Goal: Task Accomplishment & Management: Manage account settings

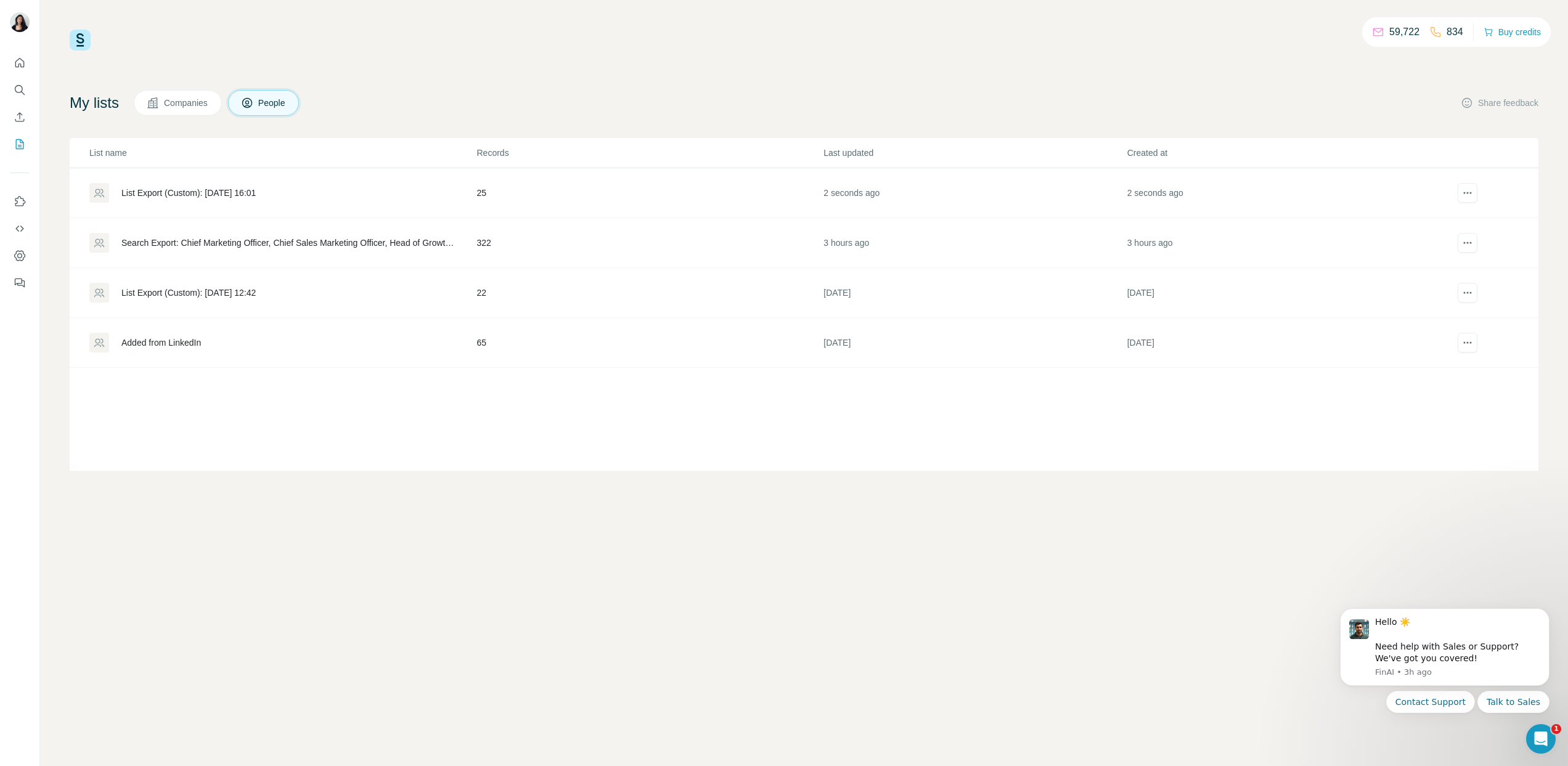
click at [252, 196] on div "List Export (Custom): [DATE] 16:01" at bounding box center [189, 192] width 135 height 13
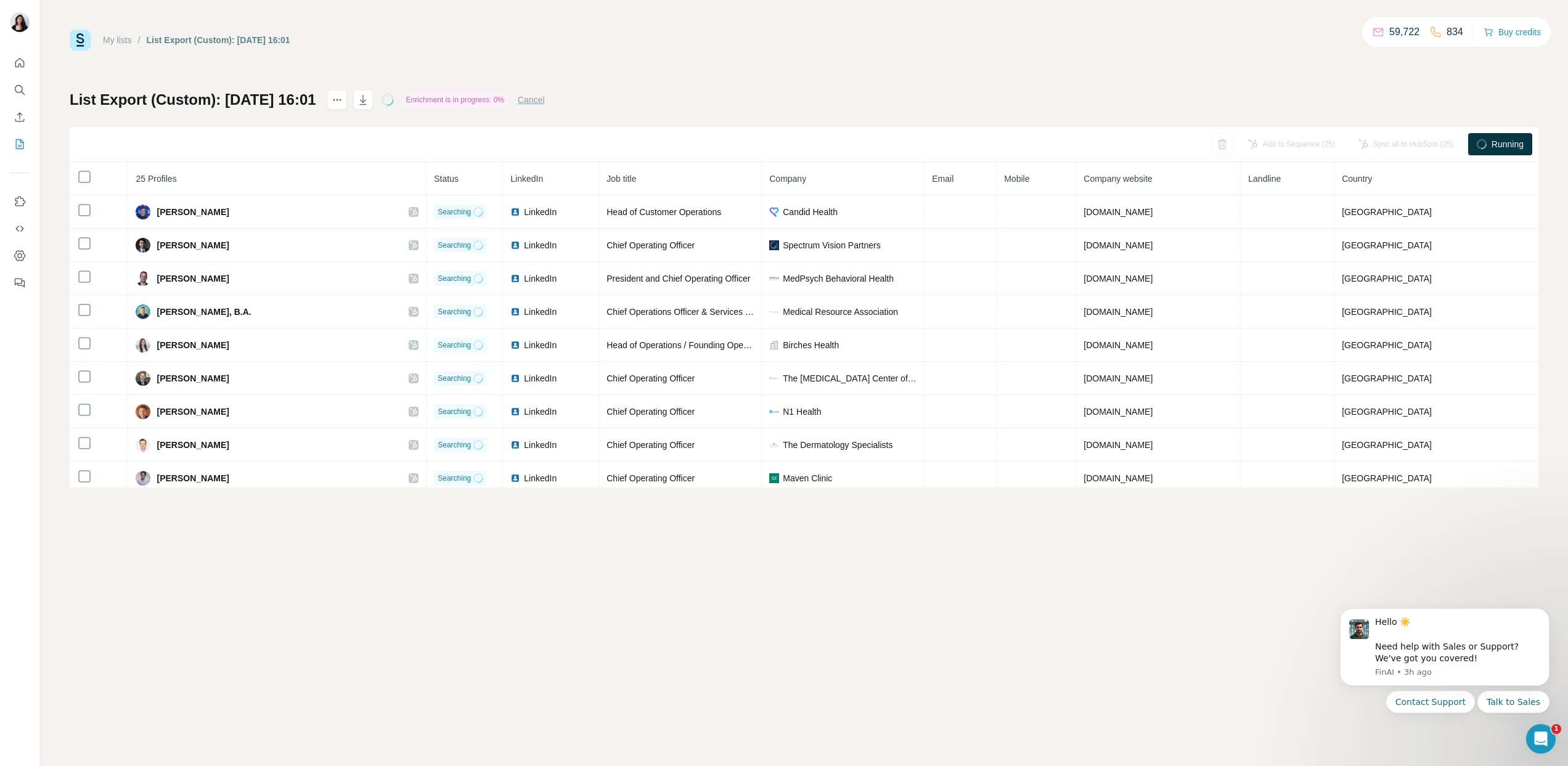
click at [545, 98] on button "Cancel" at bounding box center [531, 100] width 27 height 13
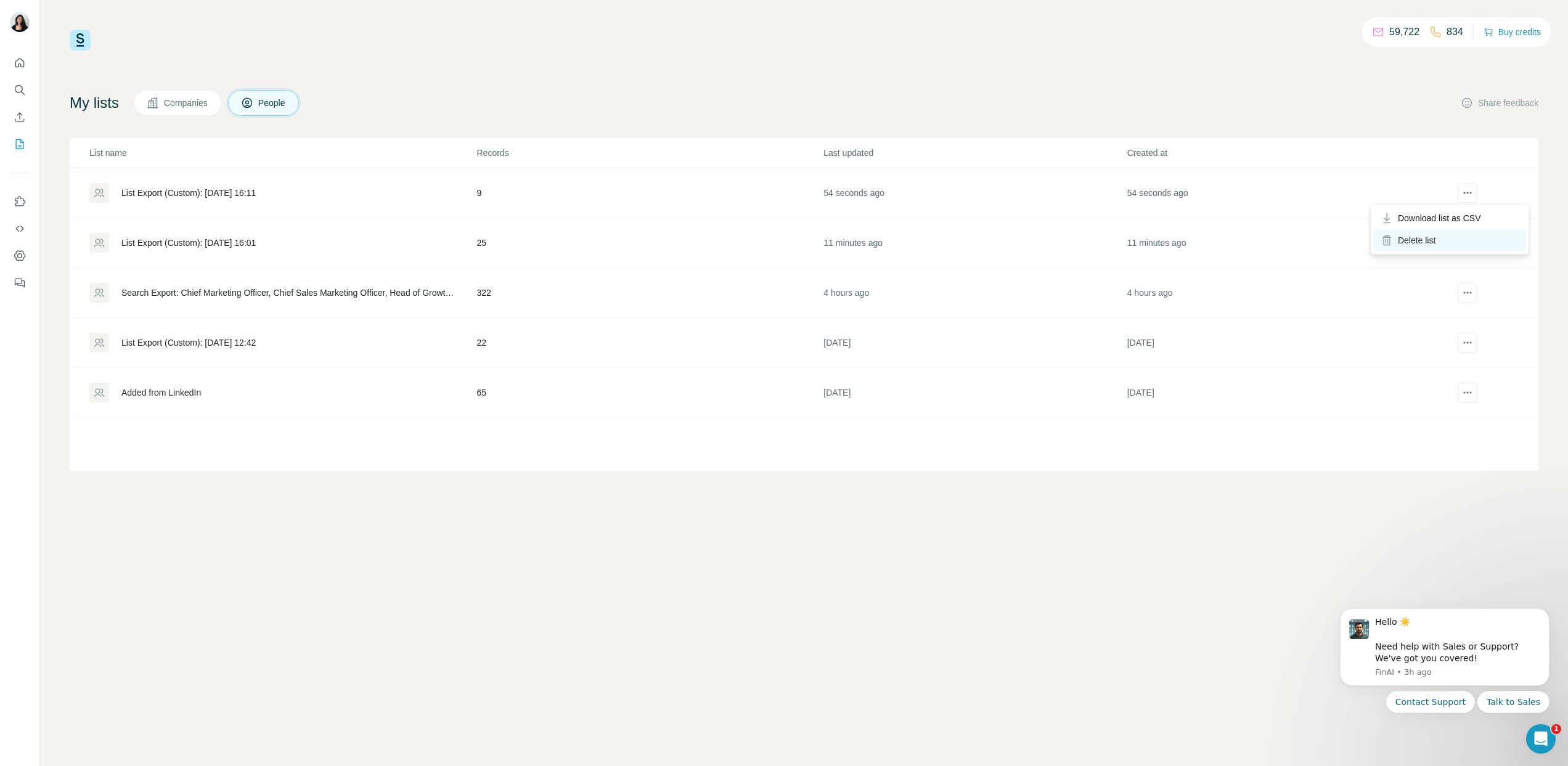
click at [1462, 238] on div "Delete list" at bounding box center [1450, 241] width 153 height 22
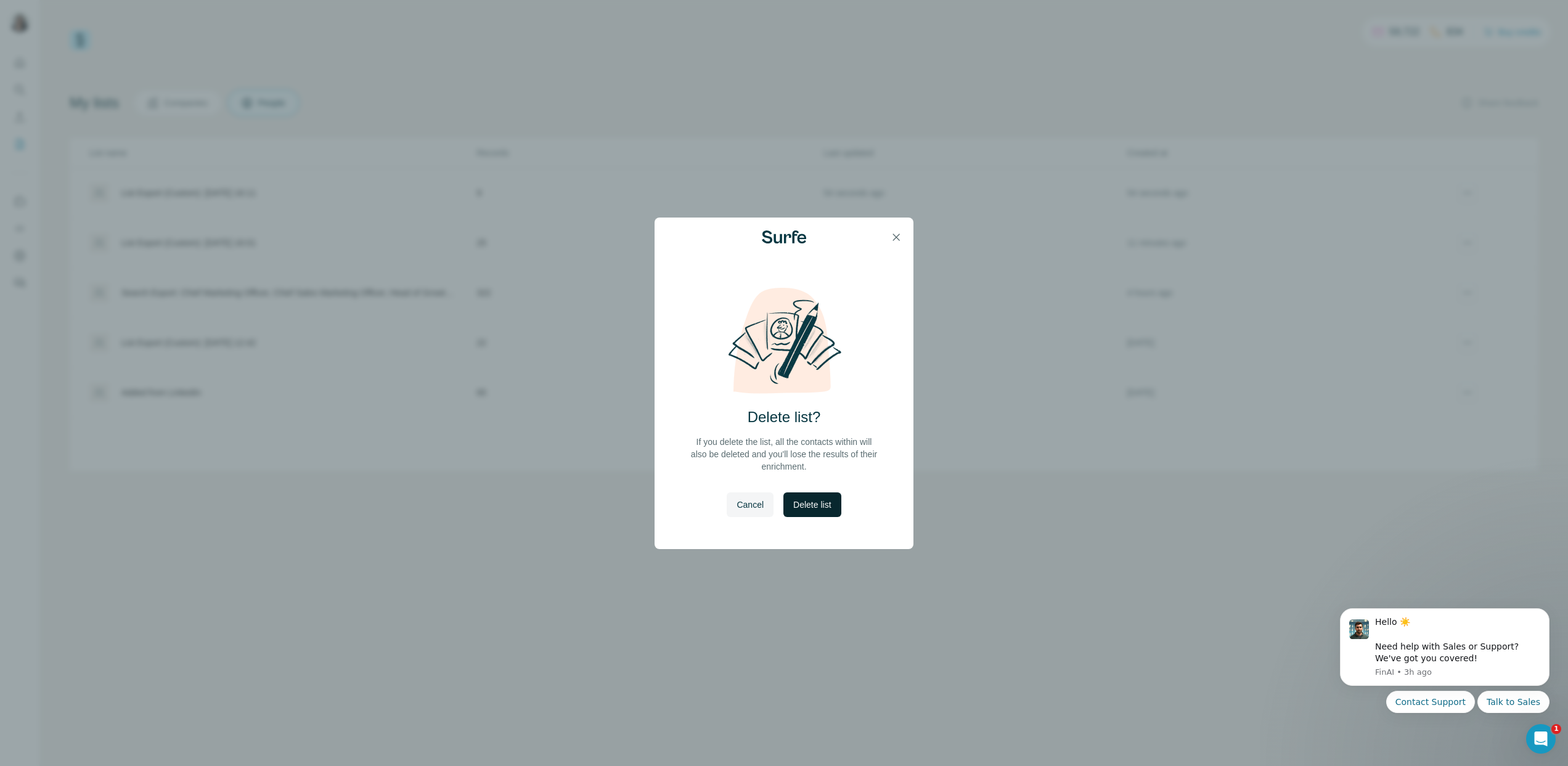
click at [826, 510] on span "Delete list" at bounding box center [812, 504] width 38 height 13
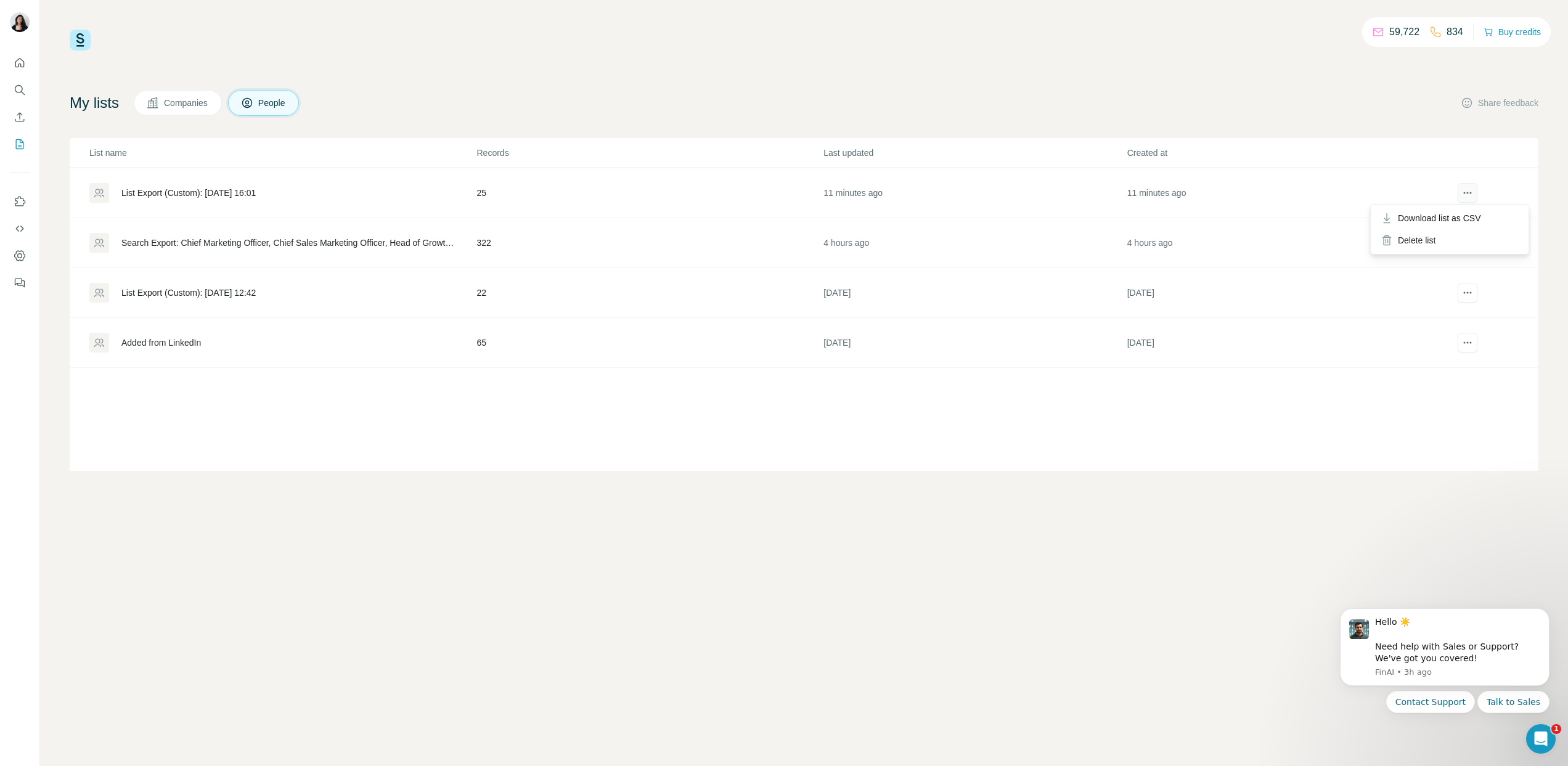
click at [1462, 188] on icon "actions" at bounding box center [1468, 192] width 13 height 13
click at [1447, 249] on div "Delete list" at bounding box center [1450, 241] width 153 height 22
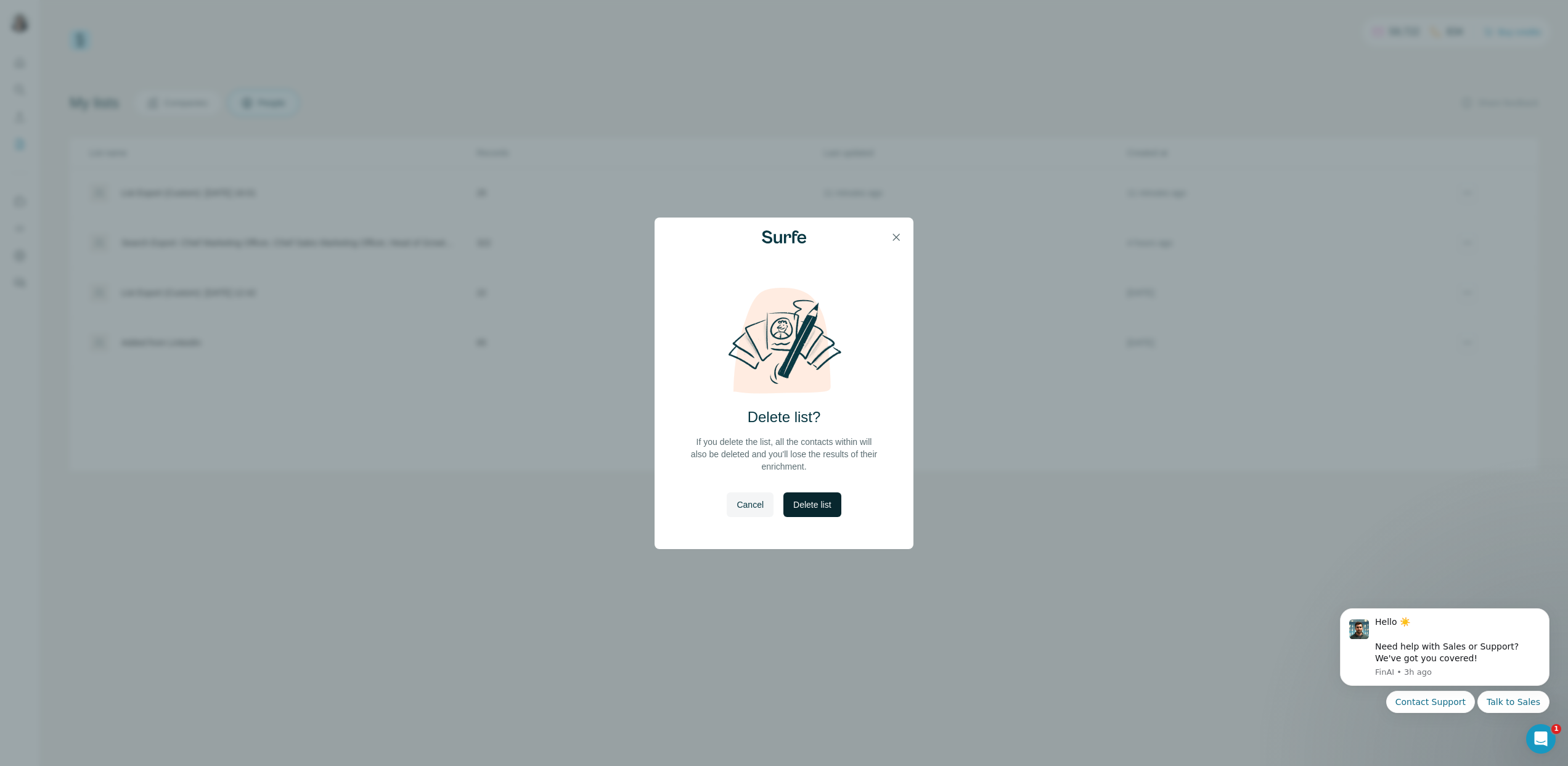
click at [828, 507] on span "Delete list" at bounding box center [812, 504] width 38 height 13
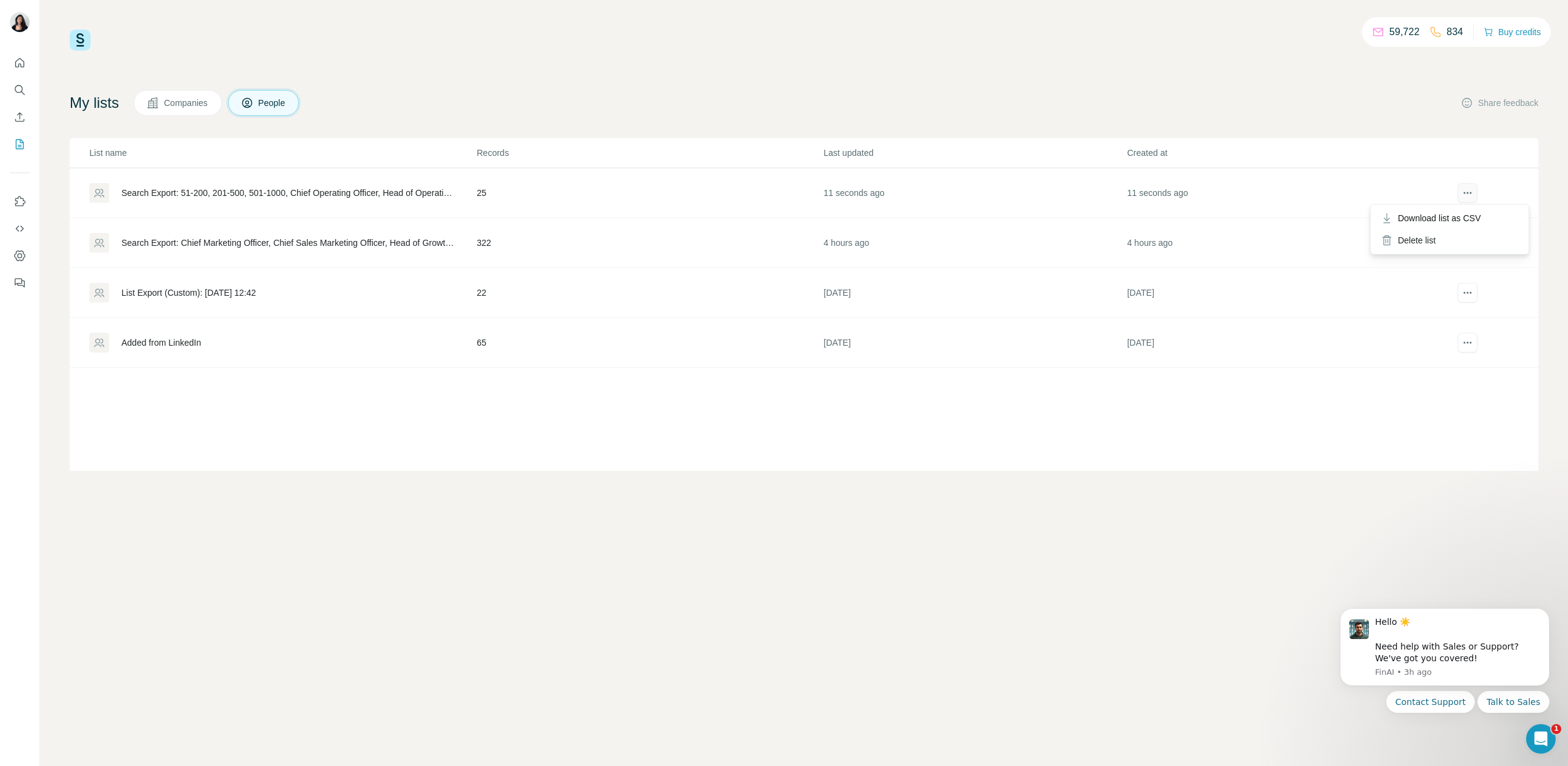
click at [1466, 188] on icon "actions" at bounding box center [1468, 192] width 13 height 13
click at [1443, 241] on div "Delete list" at bounding box center [1450, 241] width 153 height 22
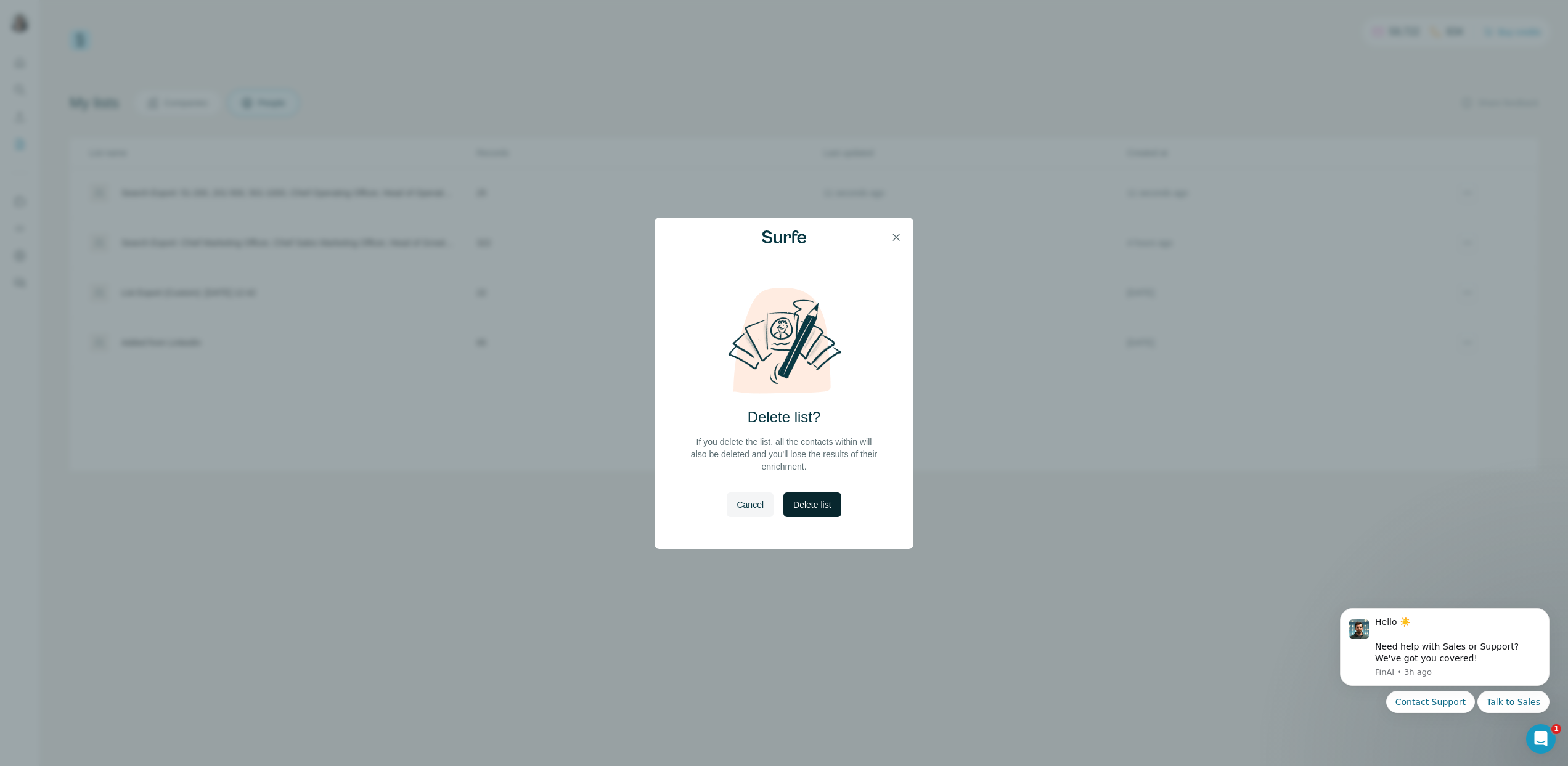
click at [820, 511] on button "Delete list" at bounding box center [812, 504] width 57 height 24
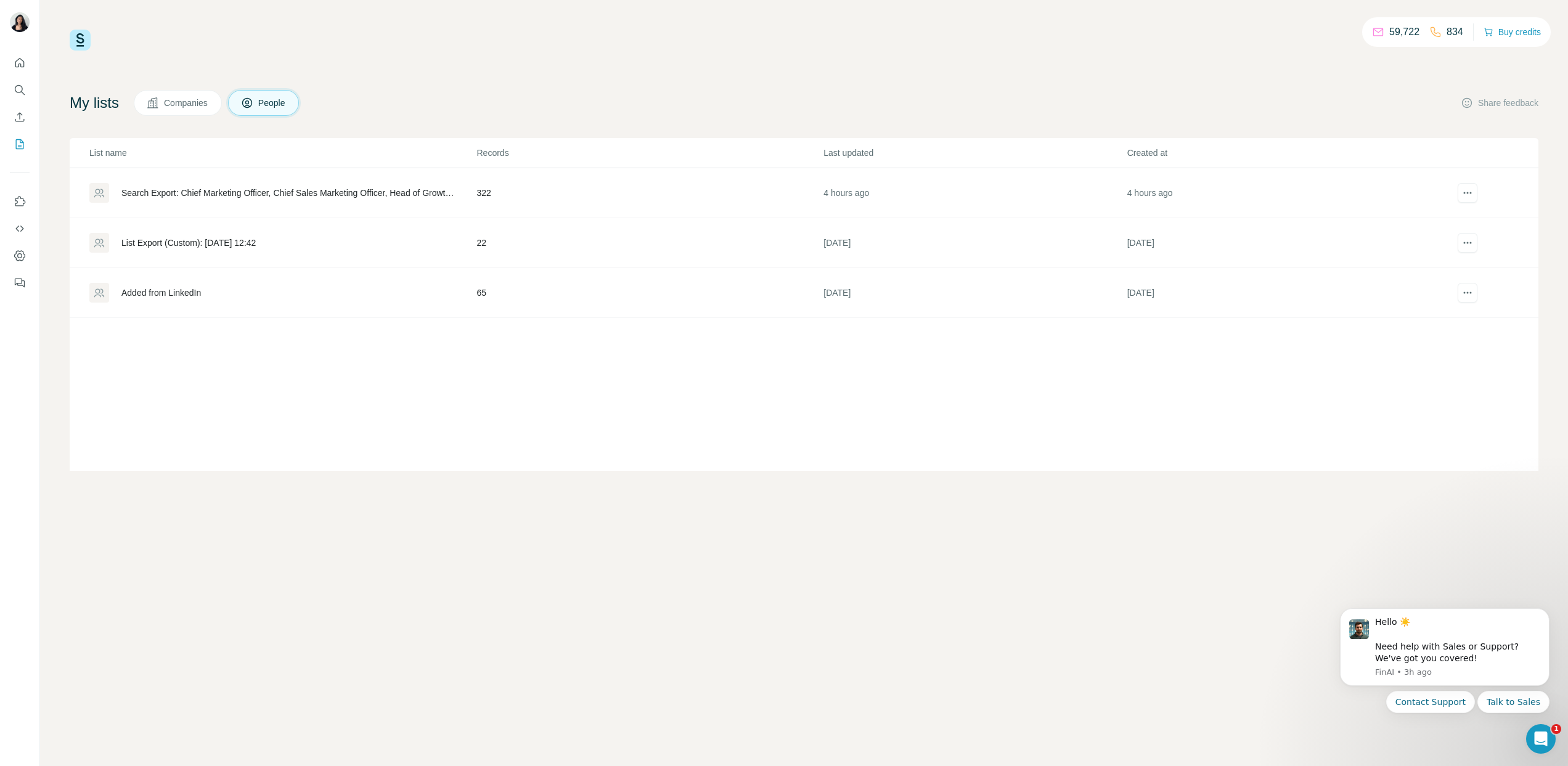
click at [252, 189] on div "Search Export: Chief Marketing Officer, Chief Sales Marketing Officer, Head of …" at bounding box center [289, 192] width 335 height 13
click at [185, 191] on div "Search Export: Chief Marketing Officer, Chief Sales Marketing Officer, Head of …" at bounding box center [289, 192] width 335 height 13
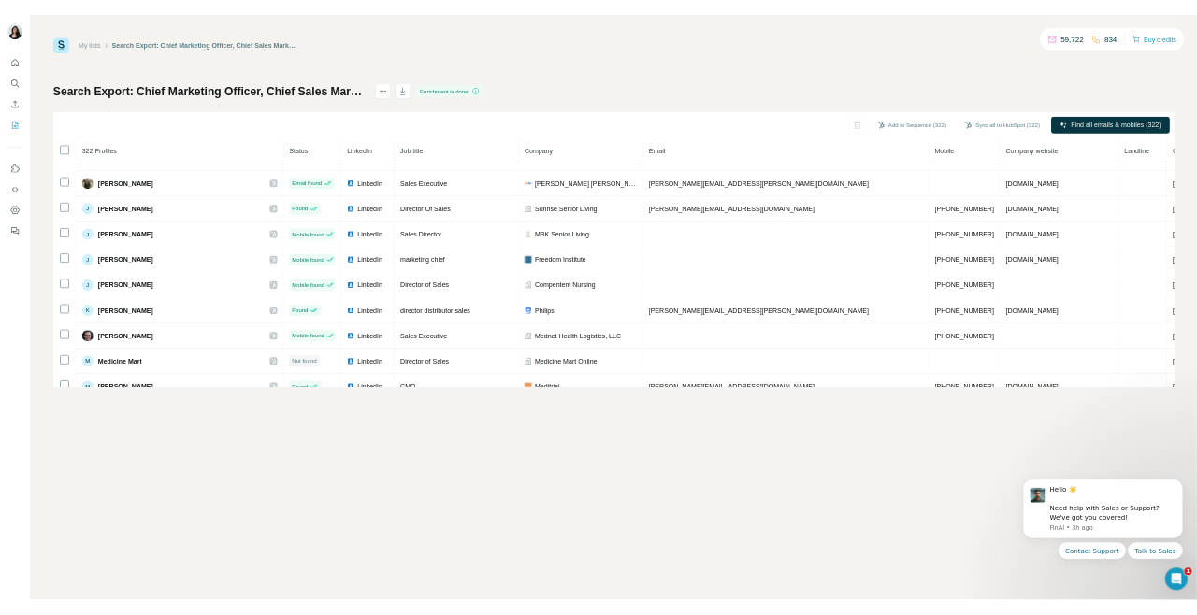
scroll to position [187, 0]
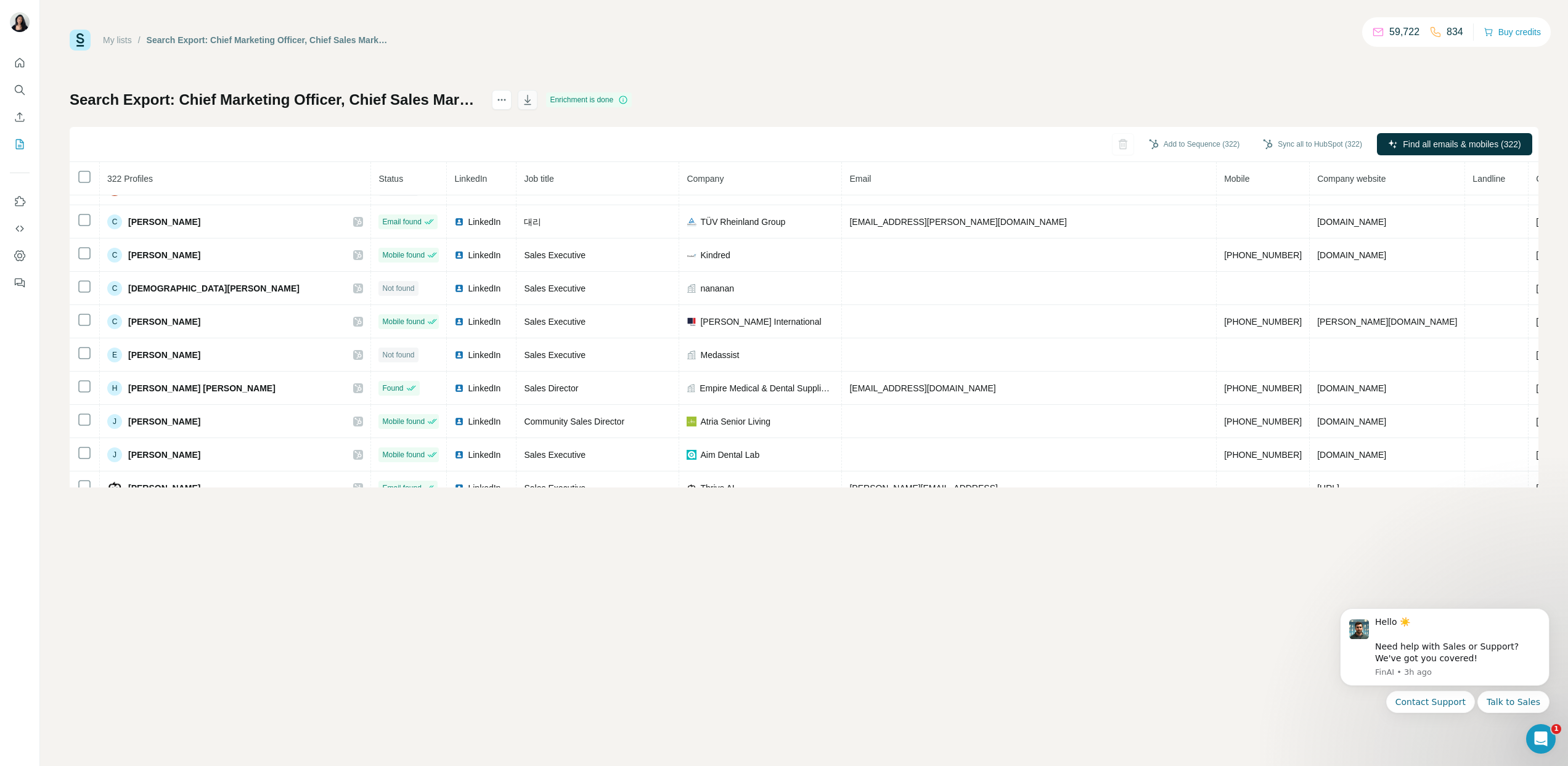
click at [531, 100] on icon "button" at bounding box center [528, 102] width 6 height 4
